Goal: Use online tool/utility: Utilize a website feature to perform a specific function

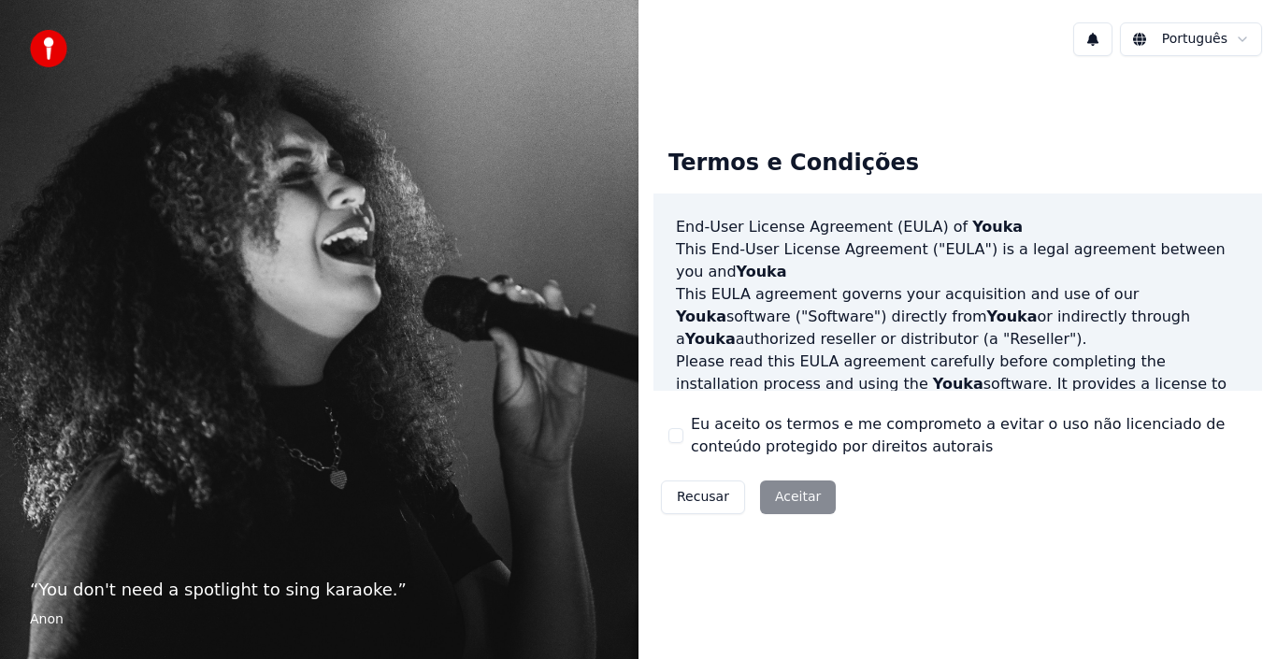
click at [798, 495] on div "Recusar Aceitar" at bounding box center [749, 497] width 190 height 49
click at [678, 439] on button "Eu aceito os termos e me comprometo a evitar o uso não licenciado de conteúdo p…" at bounding box center [676, 435] width 15 height 15
click at [793, 499] on button "Aceitar" at bounding box center [798, 498] width 76 height 34
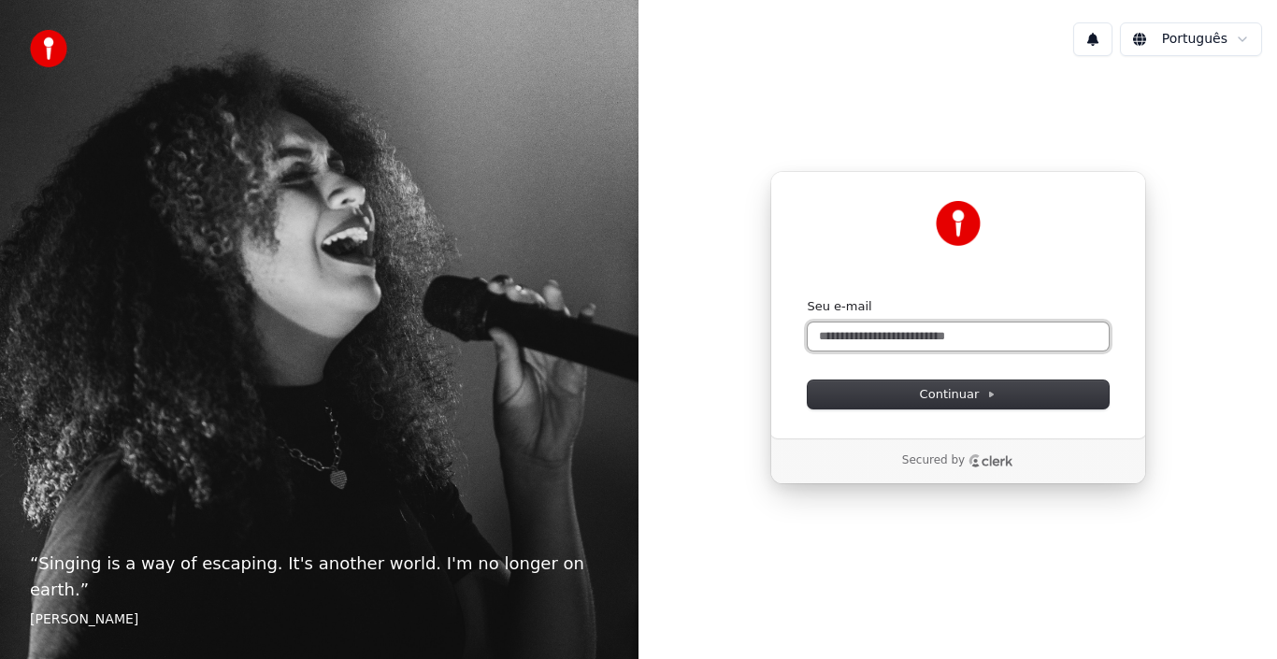
click at [978, 330] on input "Seu e-mail" at bounding box center [958, 337] width 301 height 28
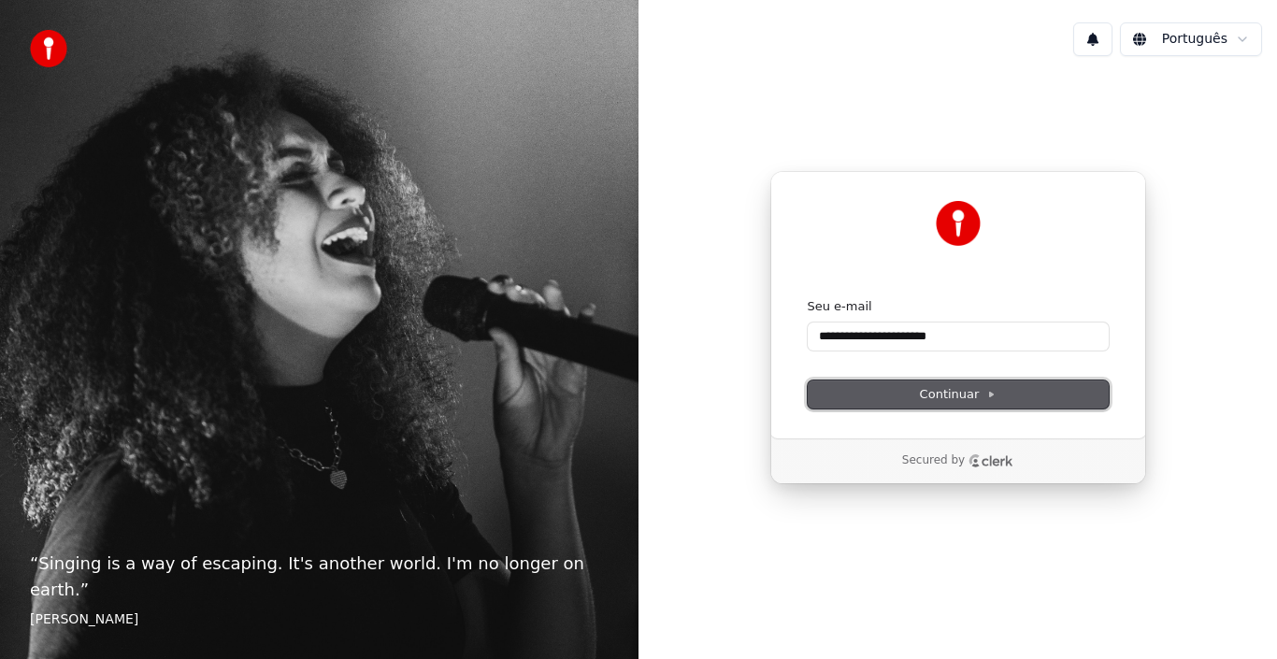
click at [972, 395] on span "Continuar" at bounding box center [958, 394] width 77 height 17
type input "**********"
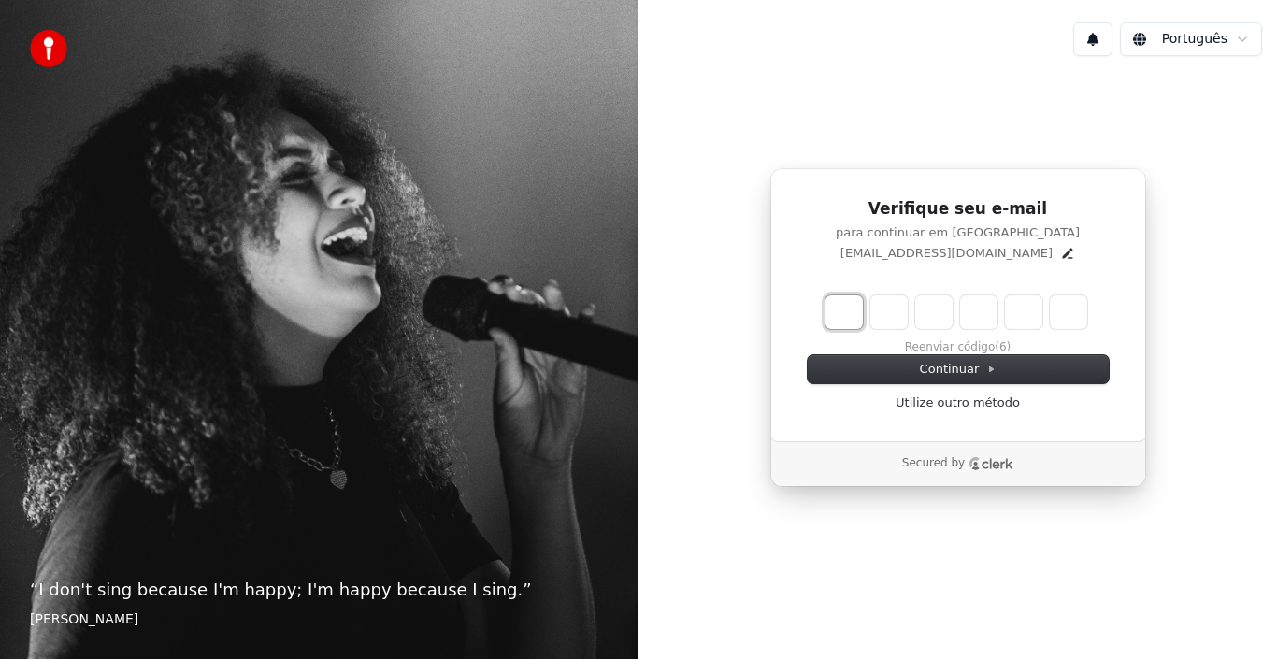
type input "*"
type input "**"
type input "*"
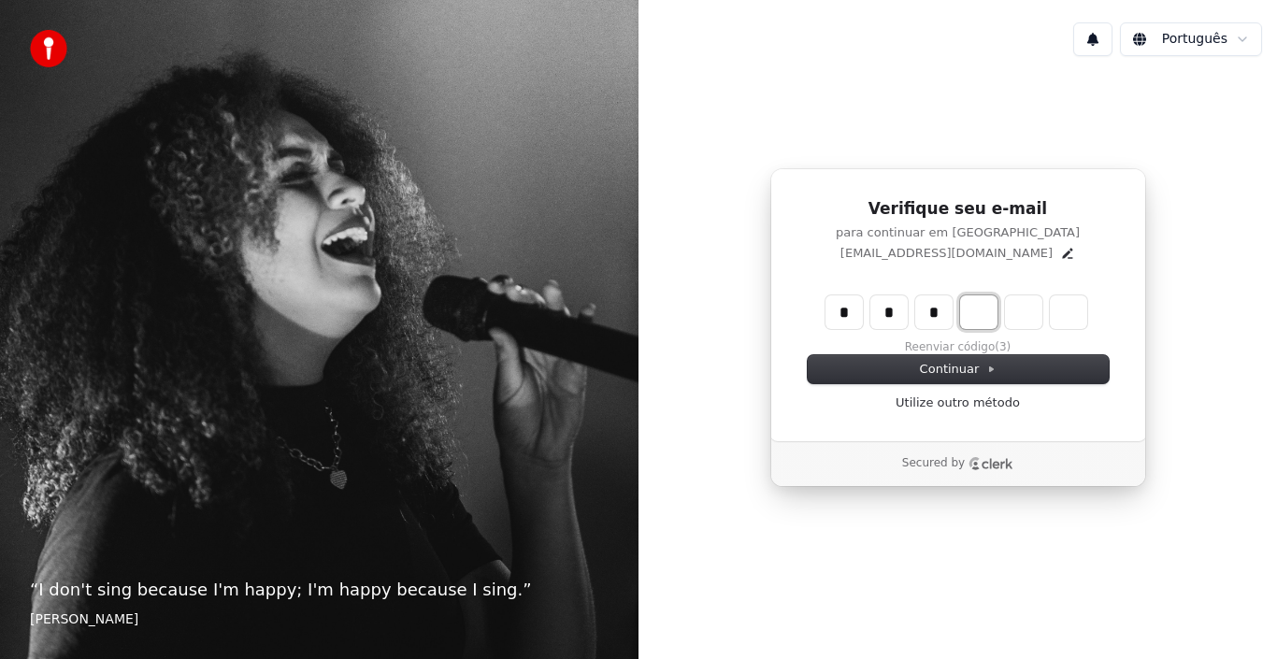
type input "***"
type input "*"
type input "****"
type input "*"
type input "******"
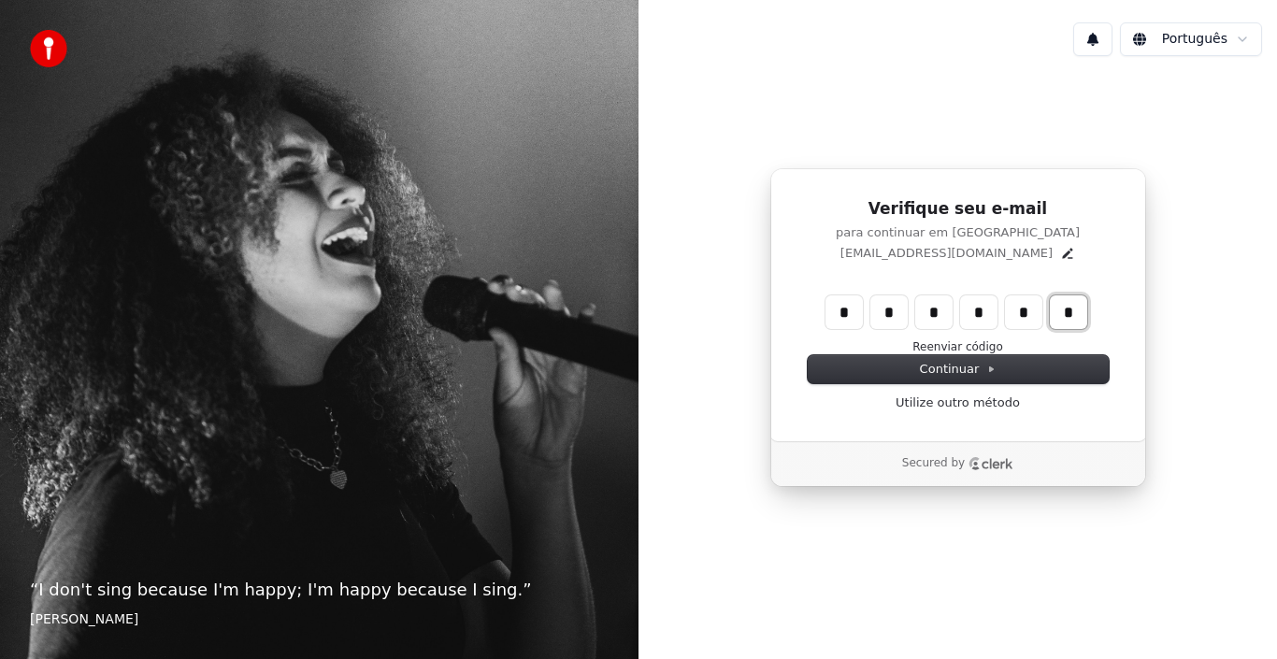
type input "*"
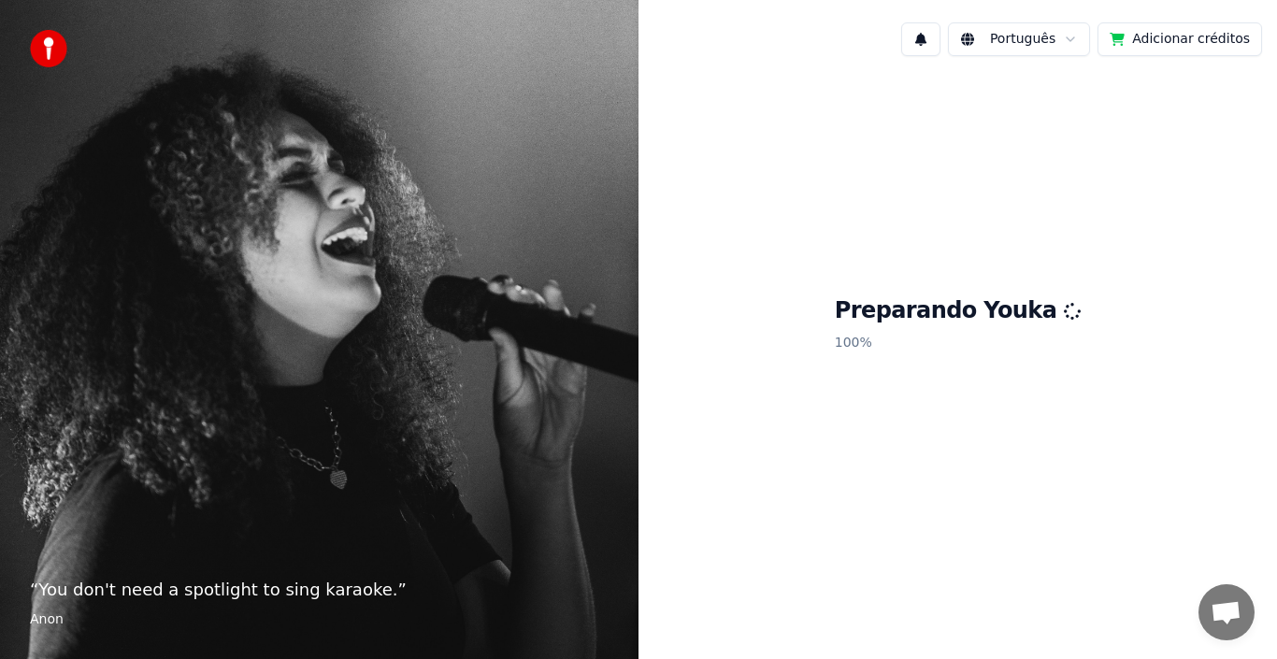
click at [1080, 37] on html "“ You don't need a spotlight to sing karaoke. ” Anon Português Adicionar crédit…" at bounding box center [638, 329] width 1277 height 659
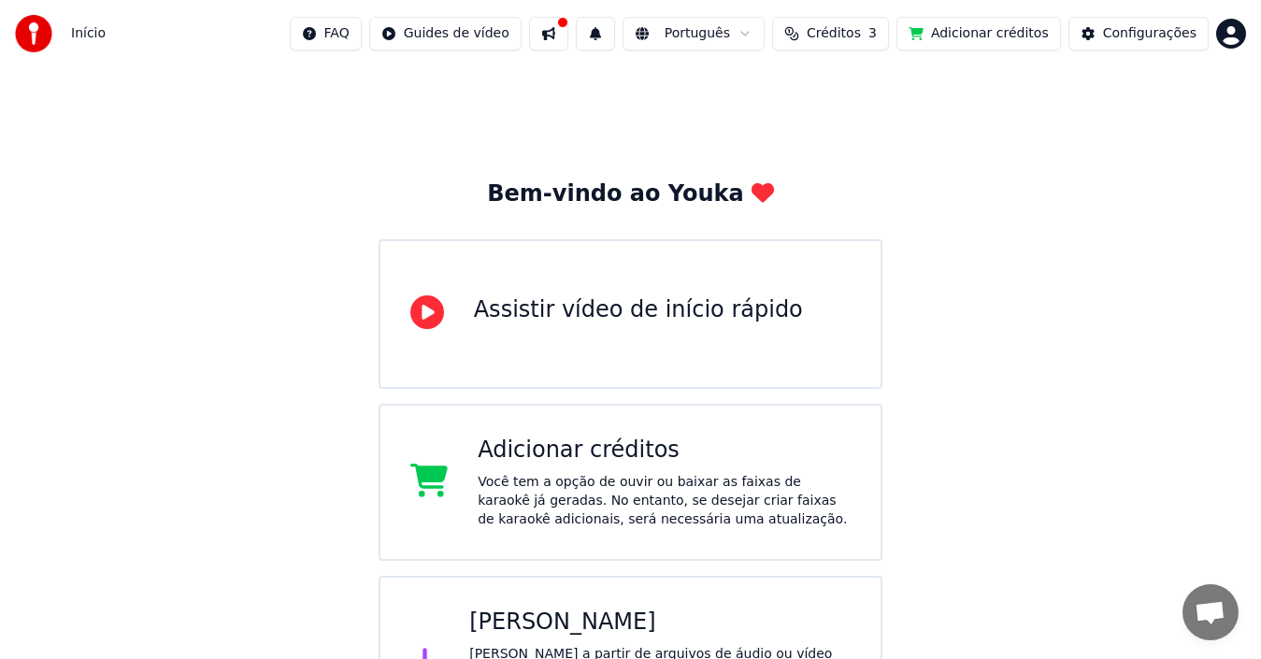
click at [639, 307] on div "Assistir vídeo de início rápido" at bounding box center [638, 310] width 329 height 30
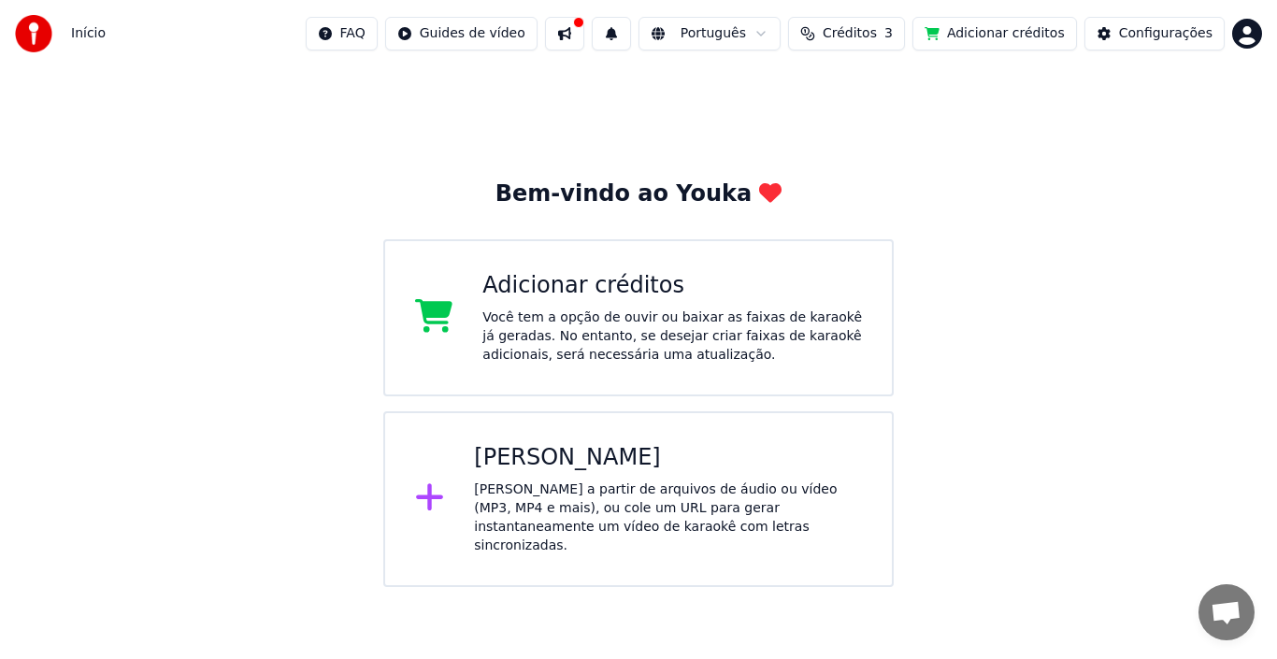
click at [614, 453] on div "Criar Karaokê" at bounding box center [668, 458] width 388 height 30
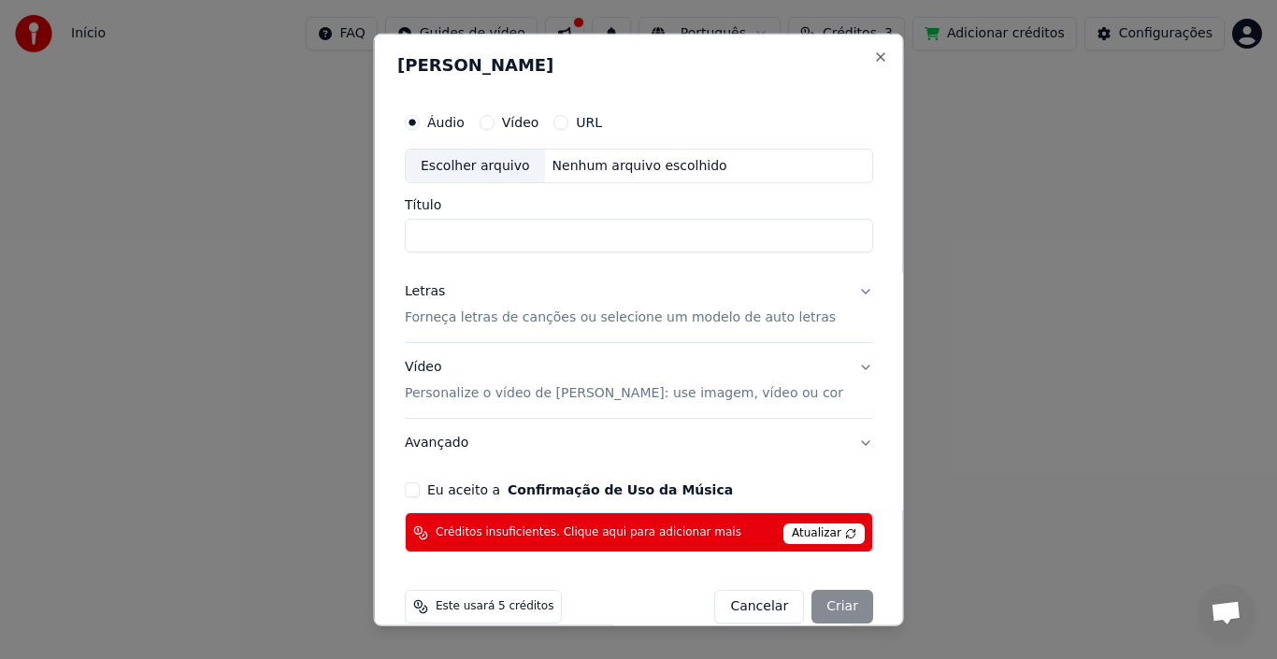
click at [583, 118] on div "URL" at bounding box center [578, 121] width 49 height 15
click at [568, 122] on button "URL" at bounding box center [561, 121] width 15 height 15
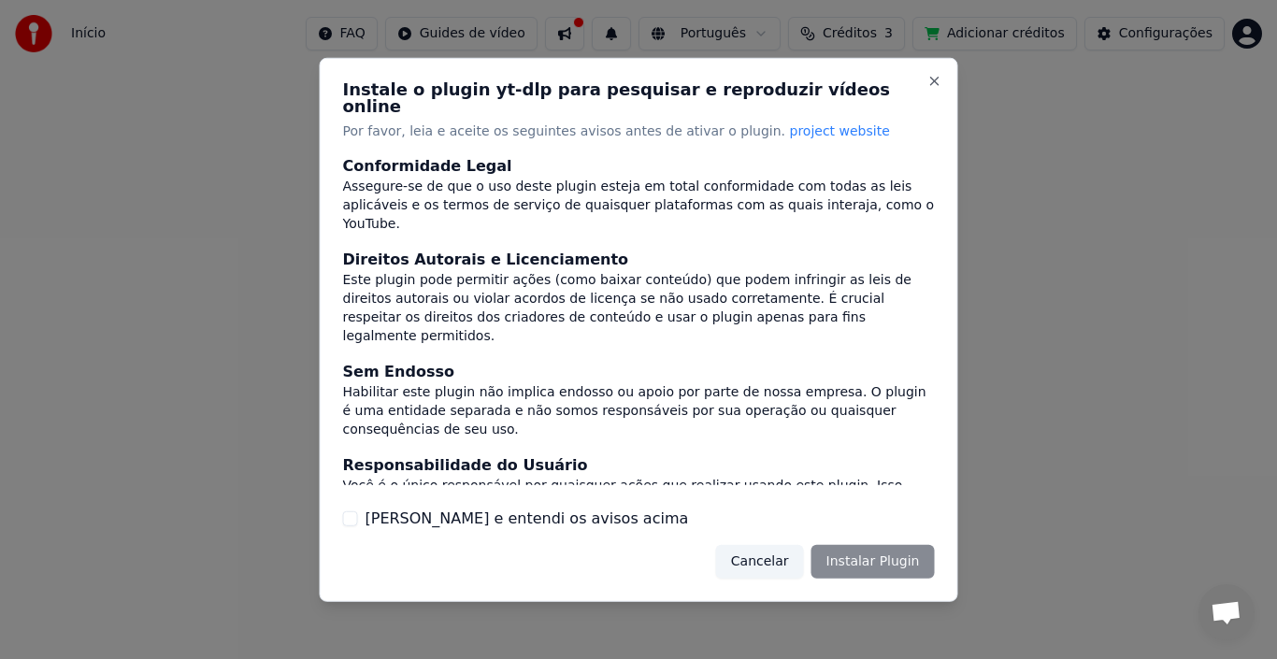
click at [351, 511] on button "Li e entendi os avisos acima" at bounding box center [350, 518] width 15 height 15
click at [902, 559] on button "Instalar Plugin" at bounding box center [873, 562] width 123 height 34
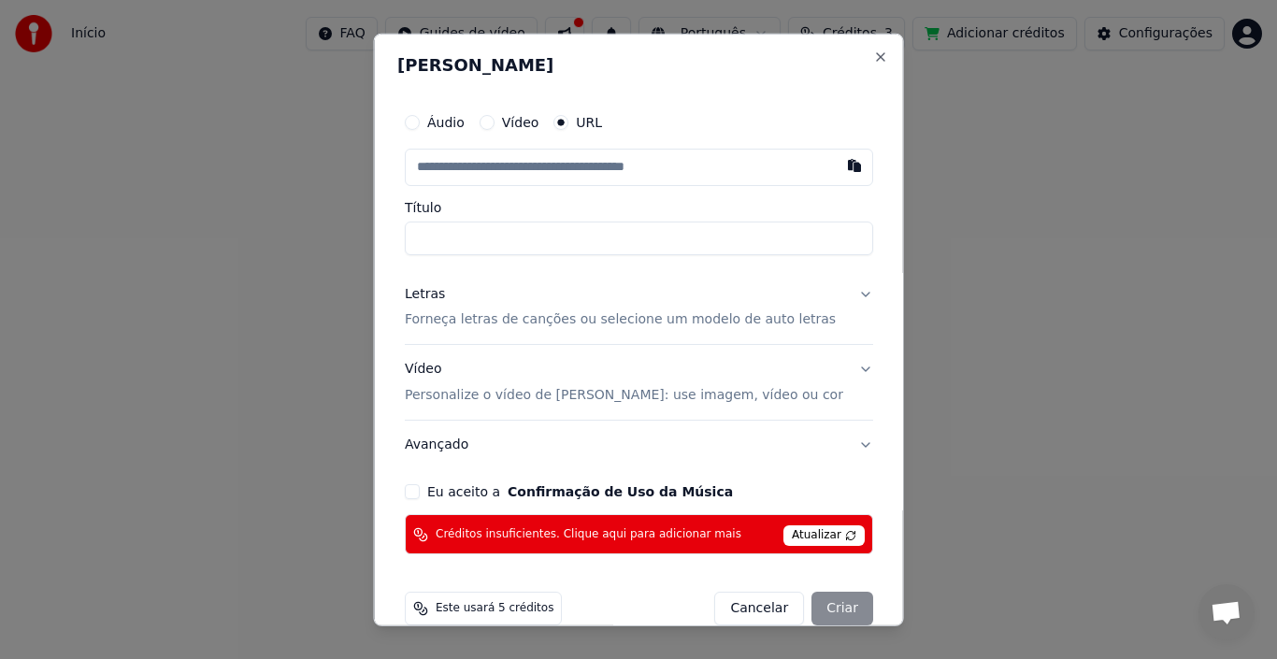
click at [444, 123] on label "Áudio" at bounding box center [445, 121] width 37 height 13
click at [420, 123] on button "Áudio" at bounding box center [412, 121] width 15 height 15
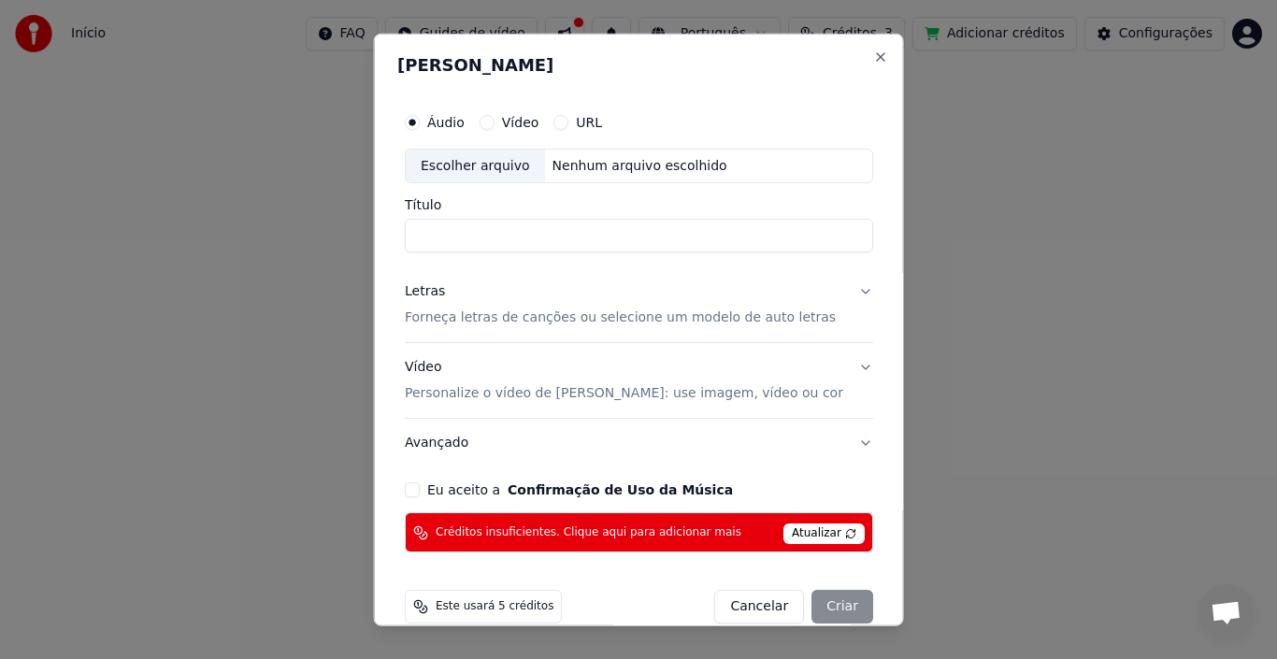
click at [801, 530] on span "Atualizar" at bounding box center [824, 534] width 81 height 21
click at [872, 50] on button "Close" at bounding box center [879, 56] width 15 height 15
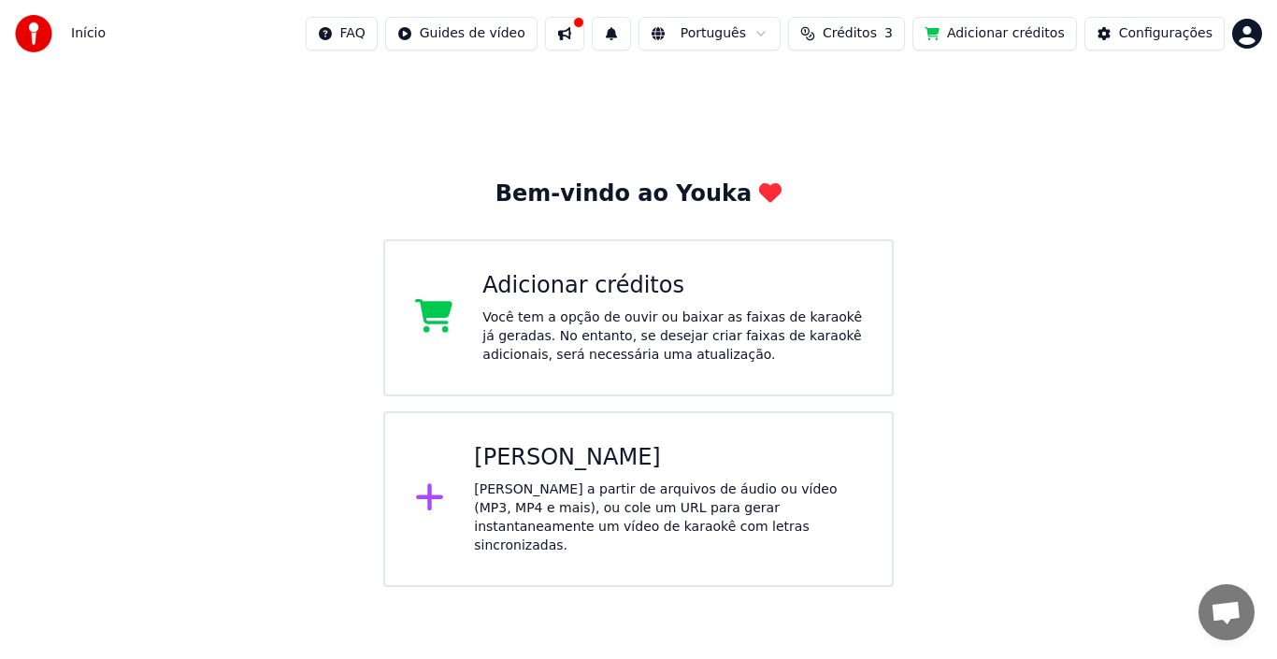
click at [545, 454] on div "Criar Karaokê" at bounding box center [668, 458] width 388 height 30
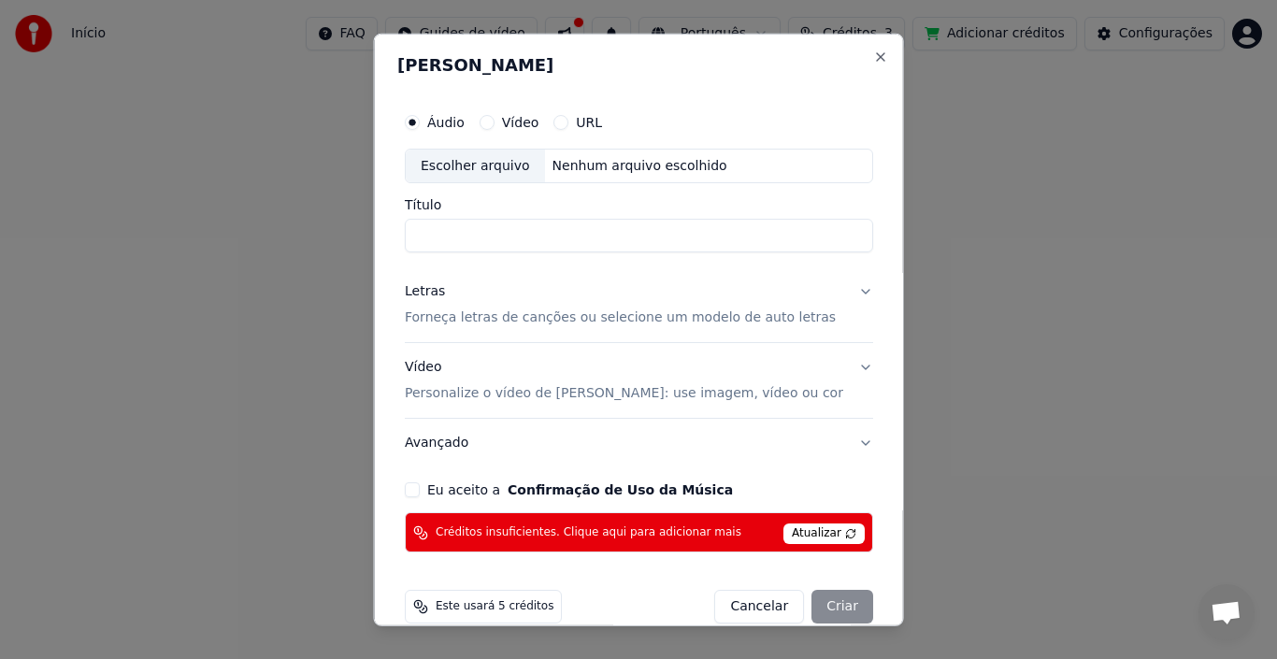
click at [784, 533] on span "Atualizar" at bounding box center [824, 534] width 81 height 21
click at [745, 609] on button "Cancelar" at bounding box center [759, 607] width 90 height 34
